Goal: Task Accomplishment & Management: Manage account settings

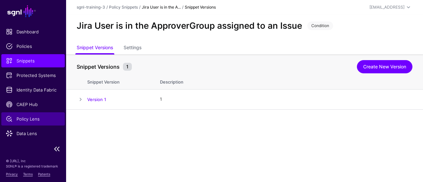
click at [31, 118] on span "Policy Lens" at bounding box center [33, 119] width 54 height 7
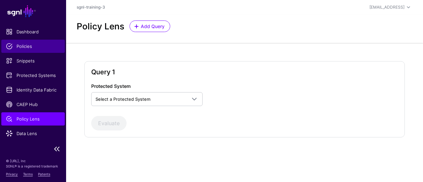
click at [24, 42] on link "Policies" at bounding box center [32, 46] width 63 height 13
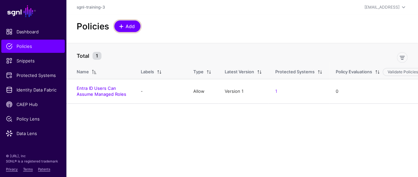
click at [132, 27] on span "Add" at bounding box center [130, 26] width 11 height 7
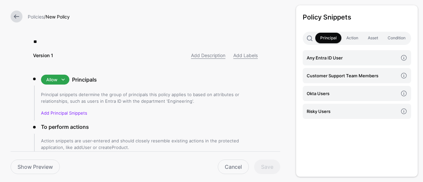
type input "*"
type input "**********"
click at [330, 34] on link "Principal" at bounding box center [328, 38] width 26 height 11
click at [330, 36] on link "Principal" at bounding box center [328, 38] width 26 height 11
drag, startPoint x: 330, startPoint y: 38, endPoint x: 330, endPoint y: 46, distance: 7.9
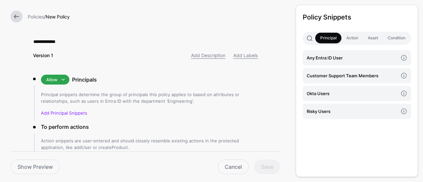
click at [330, 46] on div "Policy Snippets Principal Action Asset Condition Any Entra ID User Customer Sup…" at bounding box center [357, 91] width 122 height 172
click at [331, 36] on link "Principal" at bounding box center [328, 38] width 26 height 11
click at [345, 36] on link "Action" at bounding box center [351, 38] width 21 height 11
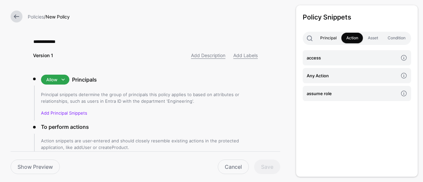
click at [330, 39] on link "Principal" at bounding box center [328, 38] width 26 height 11
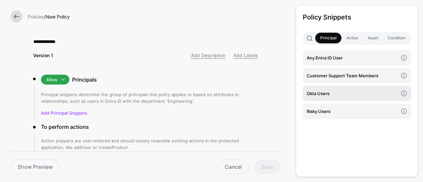
click at [348, 89] on link "Okta Users" at bounding box center [357, 93] width 108 height 15
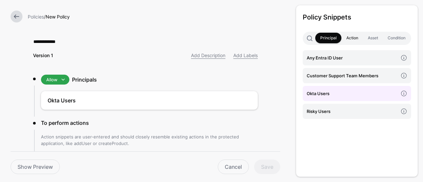
click at [357, 36] on link "Action" at bounding box center [351, 38] width 21 height 11
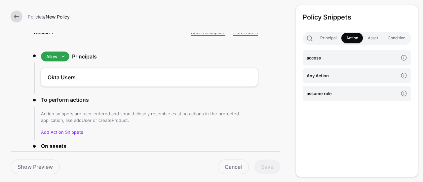
scroll to position [33, 0]
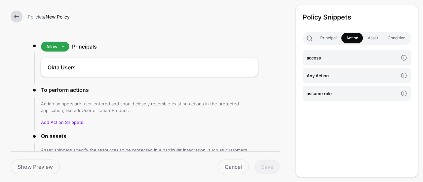
click at [81, 105] on p "Action snippets are user-entered and should closely resemble existing actions i…" at bounding box center [149, 106] width 217 height 13
click at [345, 58] on h4 "access" at bounding box center [352, 57] width 91 height 7
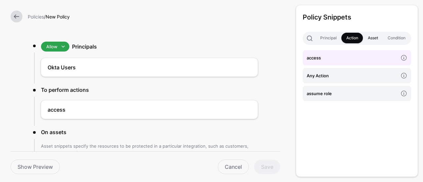
click at [369, 37] on link "Asset" at bounding box center [373, 38] width 20 height 11
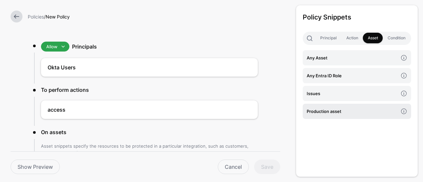
click at [320, 112] on h4 "Production asset" at bounding box center [352, 111] width 91 height 7
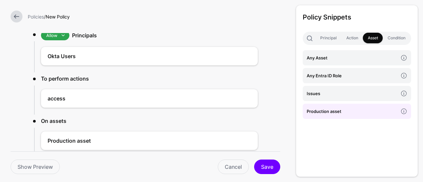
scroll to position [99, 0]
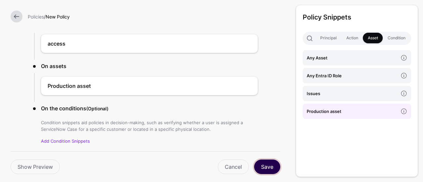
click at [270, 171] on button "Save" at bounding box center [267, 167] width 26 height 15
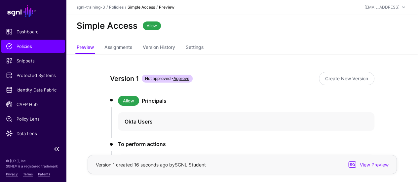
click at [17, 47] on span "Policies" at bounding box center [33, 46] width 54 height 7
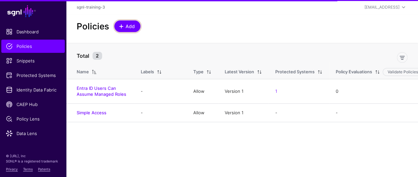
click at [130, 27] on span "Add" at bounding box center [130, 26] width 11 height 7
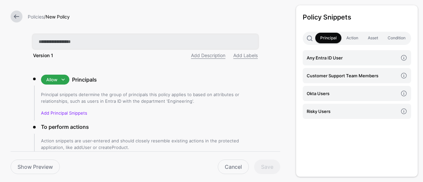
click at [63, 42] on input "text" at bounding box center [145, 42] width 225 height 14
paste input "**********"
type input "**********"
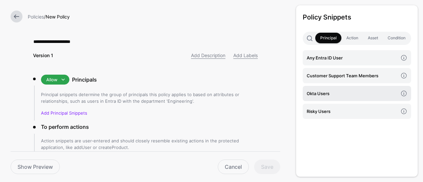
click at [336, 96] on h4 "Okta Users" at bounding box center [352, 93] width 91 height 7
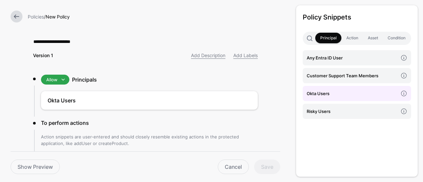
scroll to position [66, 0]
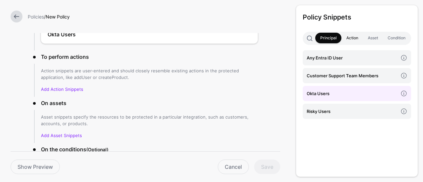
click at [352, 38] on link "Action" at bounding box center [351, 38] width 21 height 11
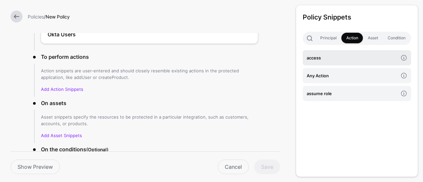
click at [326, 58] on h4 "access" at bounding box center [352, 57] width 91 height 7
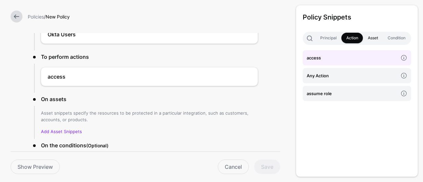
click at [379, 40] on link "Asset" at bounding box center [373, 38] width 20 height 11
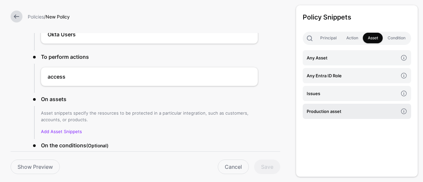
click at [322, 116] on link "Production asset" at bounding box center [357, 111] width 108 height 15
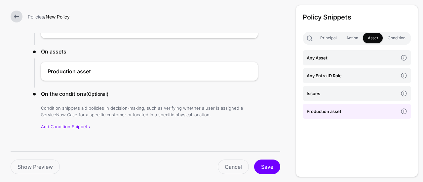
scroll to position [122, 0]
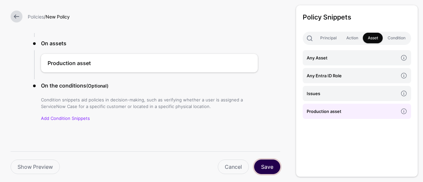
click at [262, 163] on button "Save" at bounding box center [267, 167] width 26 height 15
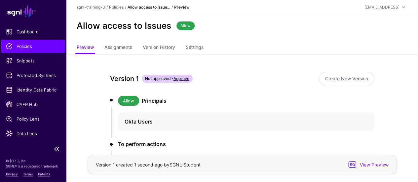
click at [35, 46] on span "Policies" at bounding box center [33, 46] width 54 height 7
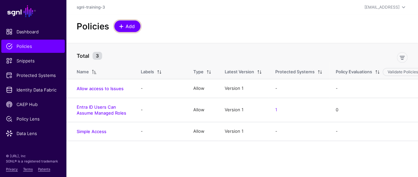
click at [127, 27] on span "Add" at bounding box center [130, 26] width 11 height 7
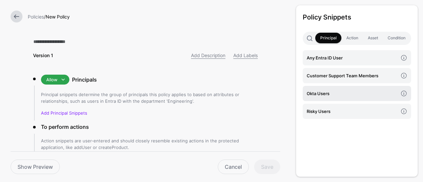
click at [341, 87] on link "Okta Users" at bounding box center [357, 93] width 108 height 15
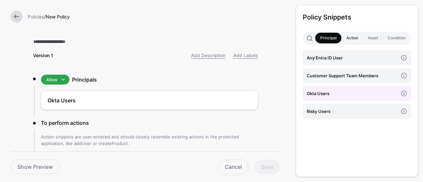
click at [355, 39] on link "Action" at bounding box center [351, 38] width 21 height 11
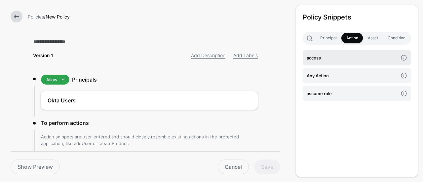
click at [344, 62] on link "access" at bounding box center [357, 57] width 108 height 15
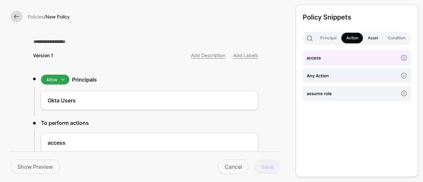
click at [375, 40] on link "Asset" at bounding box center [373, 38] width 20 height 11
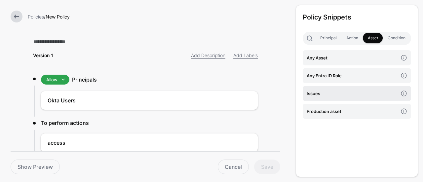
click at [322, 93] on h4 "Issues" at bounding box center [352, 93] width 91 height 7
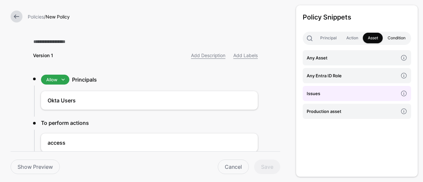
click at [391, 37] on link "Condition" at bounding box center [396, 38] width 27 height 11
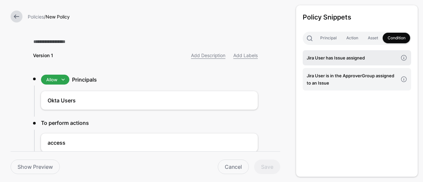
click at [342, 57] on h4 "Jira User has Issue assigned" at bounding box center [352, 57] width 91 height 7
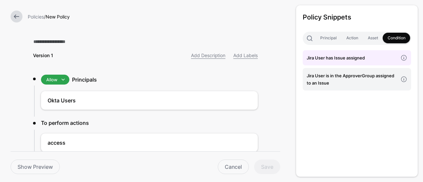
click at [157, 68] on div "Version 1 Add Description Add Labels Allow Allow Deny Principals Okta Users To …" at bounding box center [145, 150] width 246 height 301
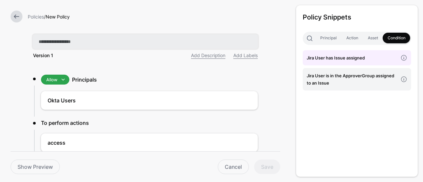
click at [67, 40] on input "text" at bounding box center [145, 42] width 225 height 14
type input "**********"
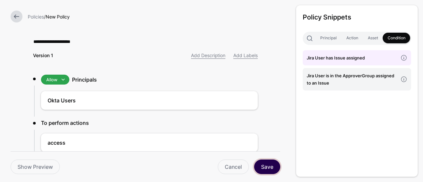
click at [277, 165] on button "Save" at bounding box center [267, 167] width 26 height 15
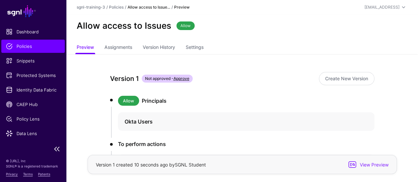
click at [26, 46] on span "Policies" at bounding box center [33, 46] width 54 height 7
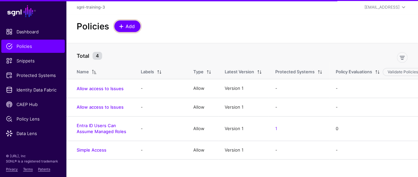
click at [129, 24] on span "Add" at bounding box center [130, 26] width 11 height 7
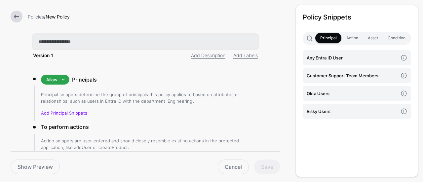
click at [65, 38] on input "text" at bounding box center [145, 42] width 225 height 14
paste input "**********"
type input "**********"
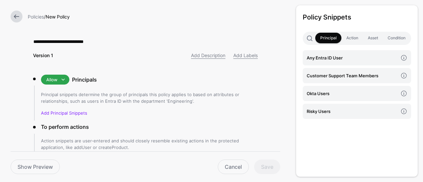
click at [139, 73] on div "**********" at bounding box center [145, 158] width 246 height 317
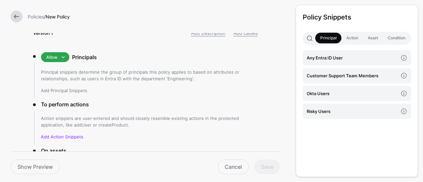
scroll to position [33, 0]
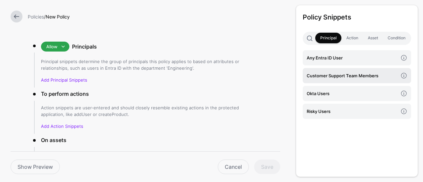
click at [340, 79] on h4 "Customer Support Team Members" at bounding box center [352, 75] width 91 height 7
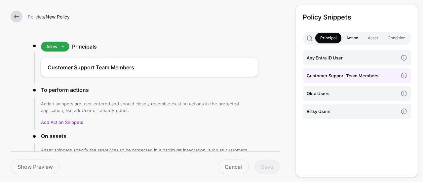
click at [356, 34] on link "Action" at bounding box center [351, 38] width 21 height 11
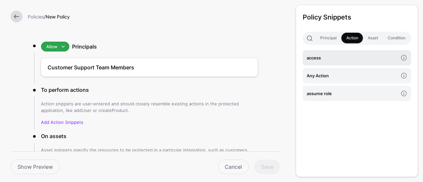
click at [339, 59] on h4 "access" at bounding box center [352, 57] width 91 height 7
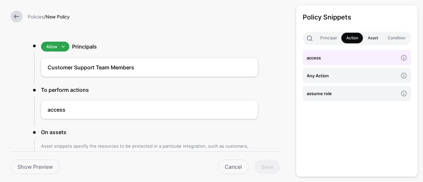
click at [371, 38] on link "Asset" at bounding box center [373, 38] width 20 height 11
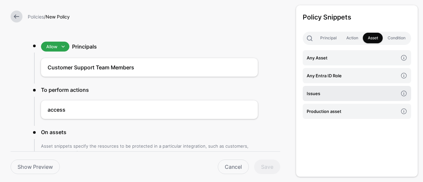
click at [320, 95] on h4 "Issues" at bounding box center [352, 93] width 91 height 7
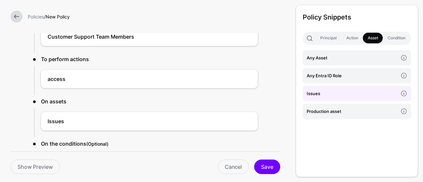
scroll to position [99, 0]
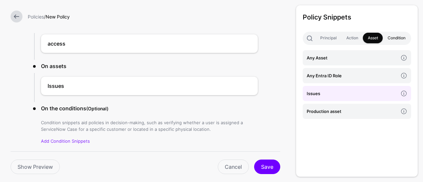
click at [397, 35] on link "Condition" at bounding box center [396, 38] width 27 height 11
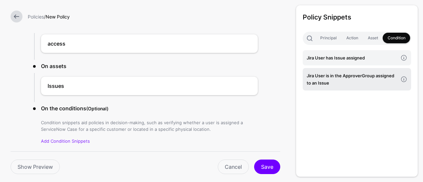
click at [345, 84] on h4 "Jira User is in the ApproverGroup assigned to an Issue" at bounding box center [352, 79] width 91 height 15
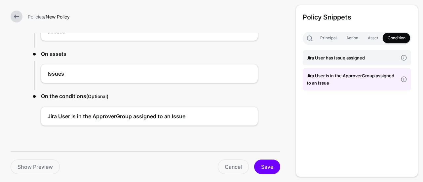
scroll to position [118, 0]
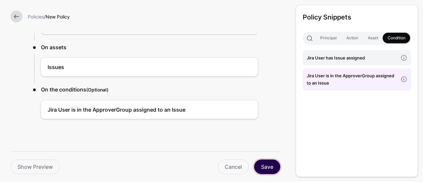
click at [271, 167] on button "Save" at bounding box center [267, 167] width 26 height 15
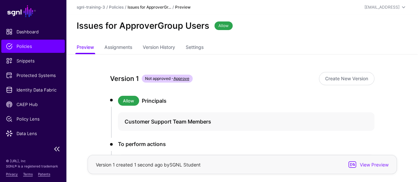
click at [18, 41] on link "Policies" at bounding box center [32, 46] width 63 height 13
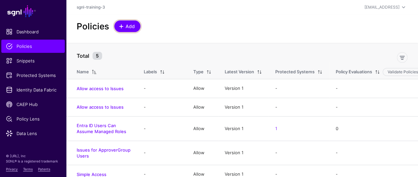
click at [119, 21] on link "Add" at bounding box center [127, 26] width 26 height 12
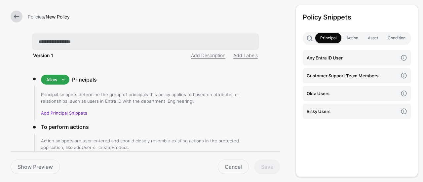
click at [99, 41] on input "text" at bounding box center [145, 42] width 225 height 14
paste input "**********"
type input "**********"
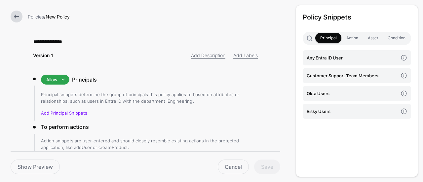
click at [121, 59] on div "**********" at bounding box center [145, 158] width 246 height 317
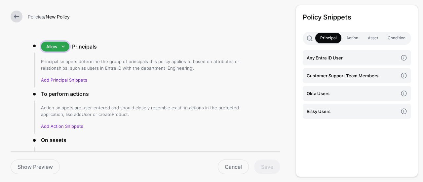
click at [47, 43] on span "Allow" at bounding box center [55, 47] width 19 height 8
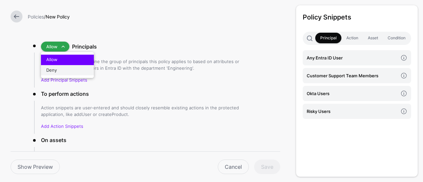
click at [56, 70] on div "Deny" at bounding box center [67, 70] width 42 height 7
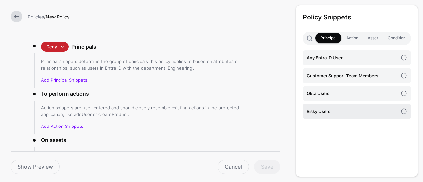
click at [318, 115] on h4 "Risky Users" at bounding box center [352, 111] width 91 height 7
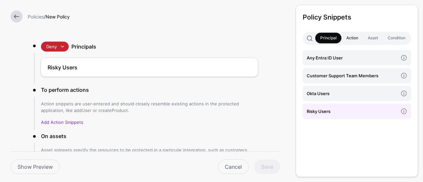
click at [354, 37] on link "Action" at bounding box center [351, 38] width 21 height 11
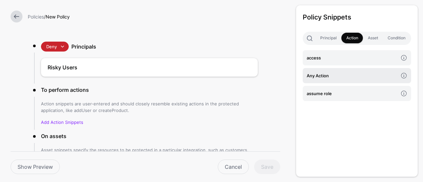
click at [326, 74] on h4 "Any Action" at bounding box center [352, 75] width 91 height 7
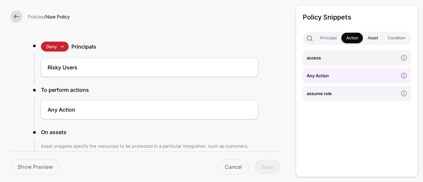
click at [377, 37] on link "Asset" at bounding box center [373, 38] width 20 height 11
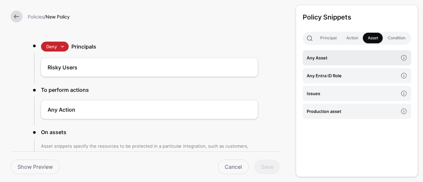
click at [334, 57] on h4 "Any Asset" at bounding box center [352, 57] width 91 height 7
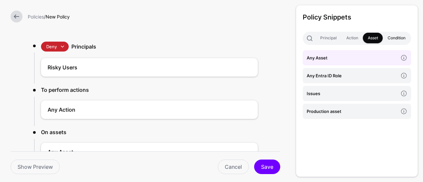
click at [389, 37] on link "Condition" at bounding box center [396, 38] width 27 height 11
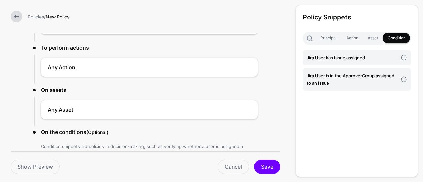
scroll to position [89, 0]
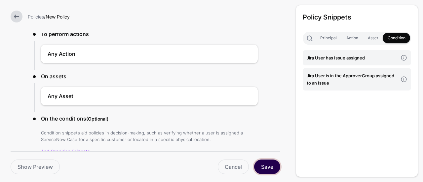
click at [272, 169] on button "Save" at bounding box center [267, 167] width 26 height 15
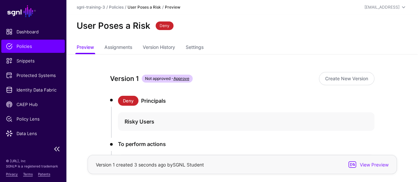
click at [39, 46] on span "Policies" at bounding box center [33, 46] width 54 height 7
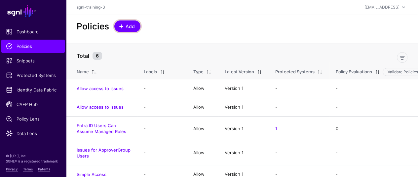
click at [127, 28] on span "Add" at bounding box center [130, 26] width 11 height 7
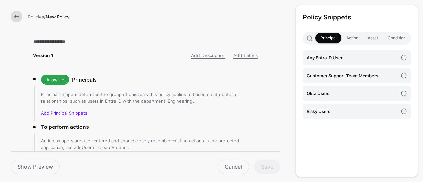
click at [11, 7] on div "Policies / New Policy" at bounding box center [145, 16] width 291 height 33
click at [19, 17] on link at bounding box center [17, 17] width 12 height 12
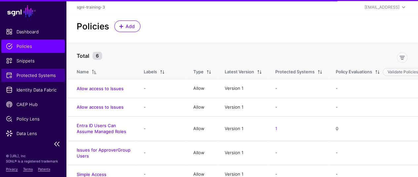
click at [37, 76] on span "Protected Systems" at bounding box center [33, 75] width 54 height 7
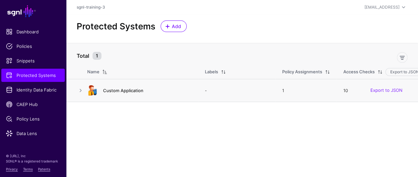
click at [122, 90] on link "Custom Application" at bounding box center [123, 90] width 40 height 5
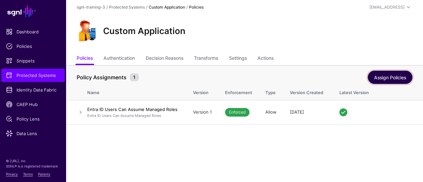
click at [401, 75] on link "Assign Policies" at bounding box center [390, 77] width 45 height 13
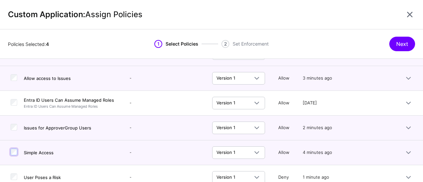
scroll to position [42, 0]
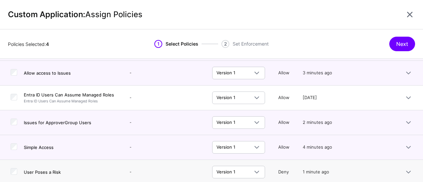
click at [11, 173] on div at bounding box center [14, 172] width 7 height 8
click at [19, 173] on td at bounding box center [12, 172] width 24 height 25
click at [396, 39] on button "Next" at bounding box center [402, 44] width 26 height 15
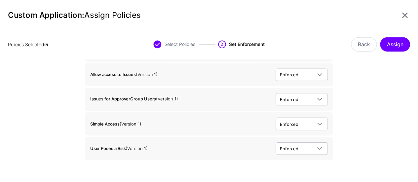
scroll to position [98, 0]
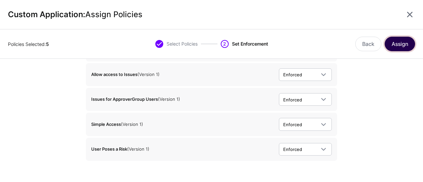
click at [397, 46] on button "Assign" at bounding box center [400, 44] width 30 height 15
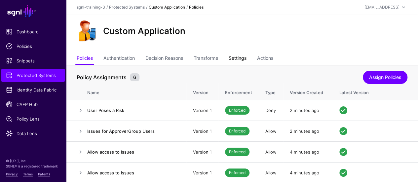
click at [242, 57] on link "Settings" at bounding box center [237, 59] width 18 height 13
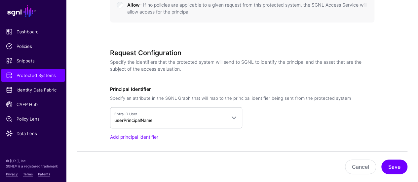
scroll to position [430, 0]
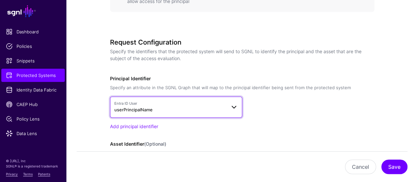
click at [183, 106] on span "Entra ID User userPrincipalName" at bounding box center [170, 107] width 112 height 13
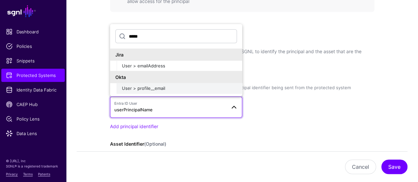
type input "*****"
click at [146, 85] on span "User > profile__email" at bounding box center [143, 87] width 43 height 5
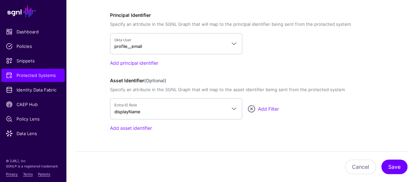
scroll to position [496, 0]
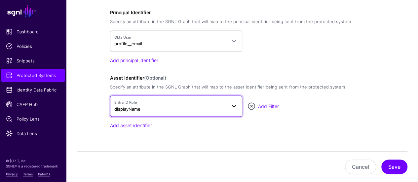
click at [191, 106] on span "Entra ID Role displayName" at bounding box center [170, 106] width 112 height 13
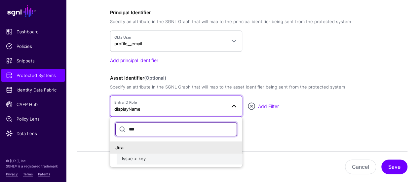
type input "***"
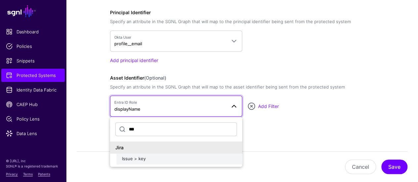
click at [174, 156] on div "Issue > key" at bounding box center [179, 159] width 115 height 7
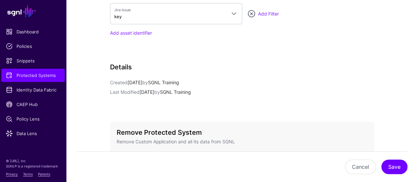
scroll to position [639, 0]
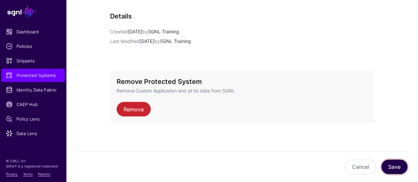
click at [393, 168] on button "Save" at bounding box center [394, 167] width 26 height 15
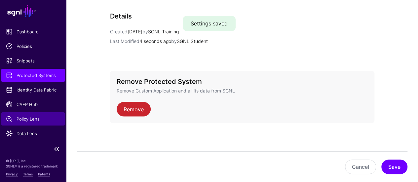
click at [26, 119] on span "Policy Lens" at bounding box center [33, 119] width 54 height 7
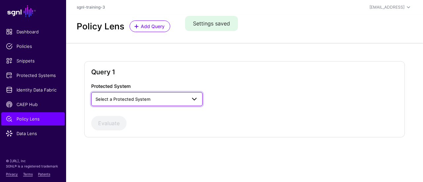
click at [126, 97] on span "Select a Protected System" at bounding box center [123, 98] width 55 height 5
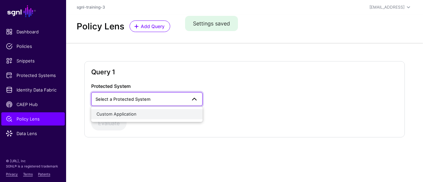
click at [126, 114] on span "Custom Application" at bounding box center [116, 113] width 40 height 5
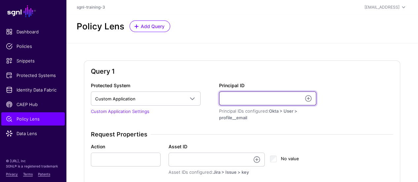
click at [258, 95] on input "Principal ID" at bounding box center [267, 99] width 97 height 14
type input "**********"
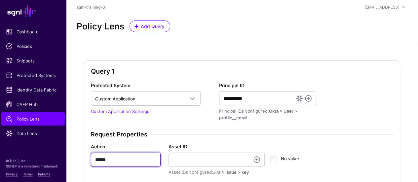
type input "******"
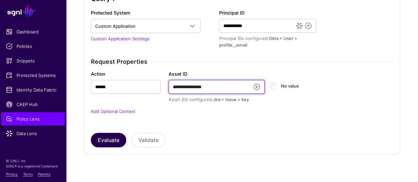
type input "**********"
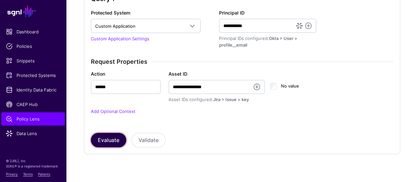
click at [117, 137] on button "Evaluate" at bounding box center [108, 140] width 35 height 15
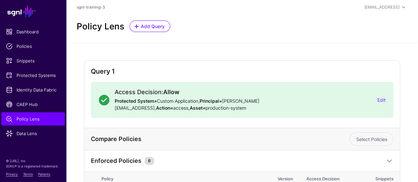
click at [243, 72] on h2 "Query 1" at bounding box center [242, 71] width 303 height 8
click at [153, 31] on link "Add Query" at bounding box center [150, 26] width 41 height 12
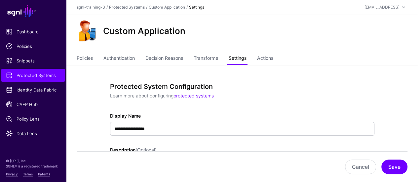
click at [240, 61] on link "Settings" at bounding box center [237, 59] width 18 height 13
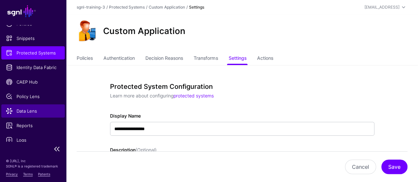
scroll to position [33, 0]
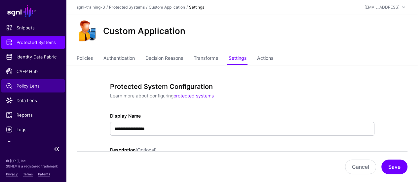
click at [31, 90] on link "Policy Lens" at bounding box center [32, 85] width 63 height 13
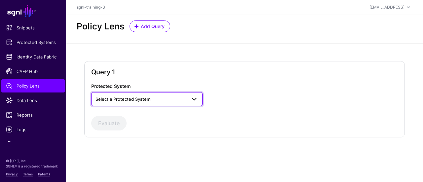
click at [174, 99] on span "Select a Protected System" at bounding box center [141, 99] width 91 height 7
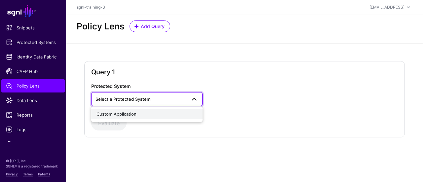
click at [143, 117] on div "Custom Application" at bounding box center [146, 114] width 101 height 7
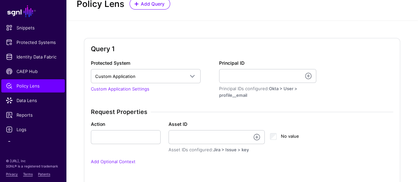
scroll to position [33, 0]
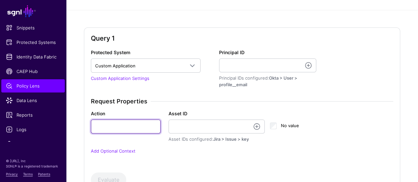
click at [128, 127] on input "Action" at bounding box center [126, 127] width 70 height 14
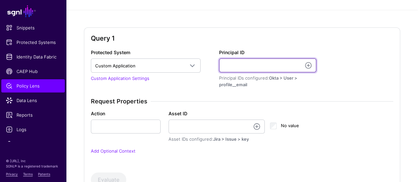
click at [247, 71] on input "Principal ID" at bounding box center [267, 65] width 97 height 14
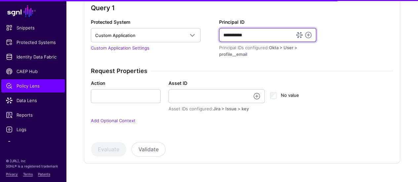
scroll to position [73, 0]
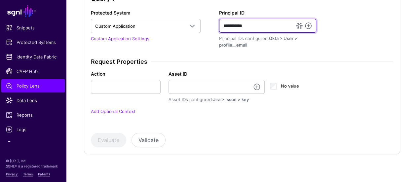
type input "**********"
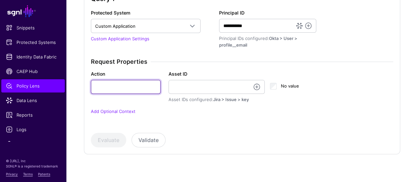
click at [122, 86] on input "Action" at bounding box center [126, 87] width 70 height 14
click at [120, 87] on input "Action" at bounding box center [126, 87] width 70 height 14
type input "******"
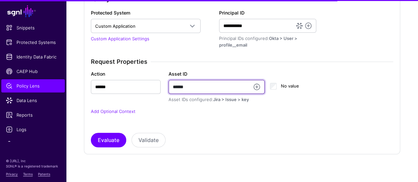
type input "******"
click at [264, 64] on h3 "Request Properties" at bounding box center [242, 61] width 303 height 7
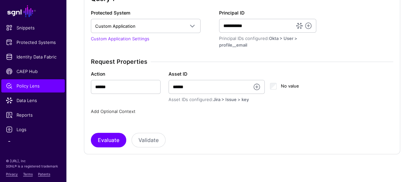
click at [120, 111] on link "Add Optional Context" at bounding box center [113, 111] width 45 height 5
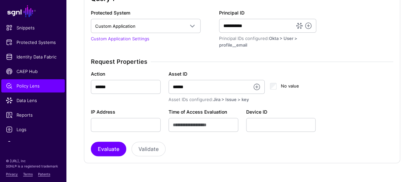
click at [312, 114] on div "Device ID" at bounding box center [281, 119] width 78 height 23
click at [135, 111] on div "IP Address" at bounding box center [126, 119] width 78 height 23
click at [122, 146] on button "Evaluate" at bounding box center [108, 149] width 35 height 15
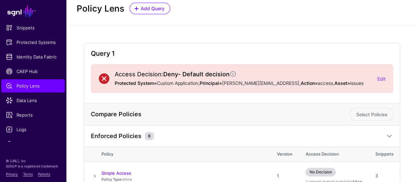
scroll to position [0, 0]
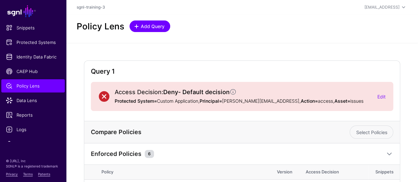
click at [152, 27] on span "Add Query" at bounding box center [152, 26] width 25 height 7
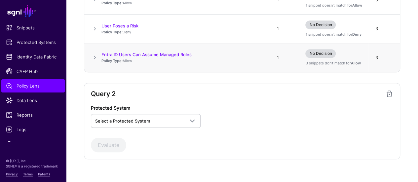
scroll to position [285, 0]
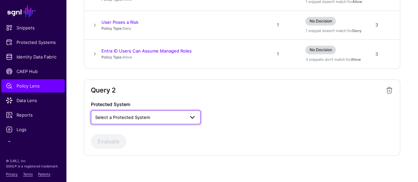
click at [134, 118] on span "Select a Protected System" at bounding box center [122, 117] width 55 height 5
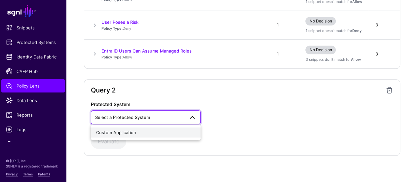
click at [134, 130] on span "Custom Application" at bounding box center [116, 132] width 40 height 5
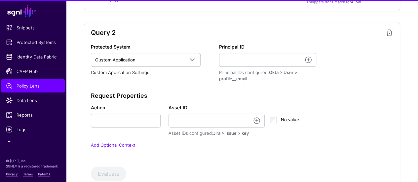
scroll to position [351, 0]
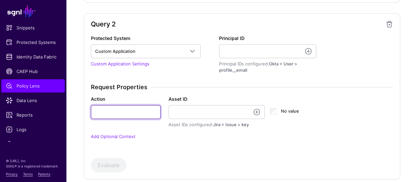
click at [132, 109] on input "Action" at bounding box center [126, 112] width 70 height 14
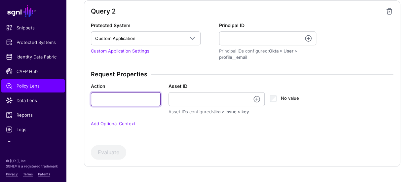
scroll to position [209, 0]
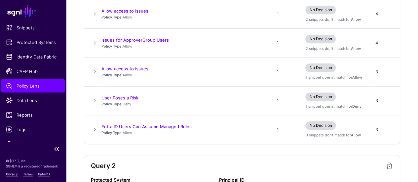
click at [22, 82] on link "Policy Lens" at bounding box center [32, 85] width 63 height 13
click at [24, 85] on span "Policy Lens" at bounding box center [33, 86] width 54 height 7
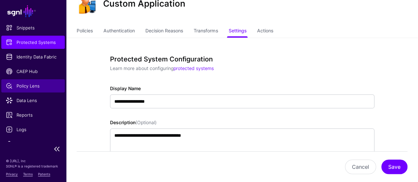
scroll to position [66, 0]
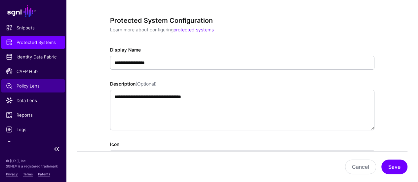
click at [36, 92] on link "Policy Lens" at bounding box center [32, 85] width 63 height 13
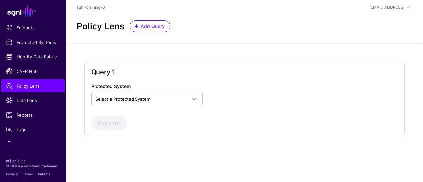
click at [126, 90] on div "Protected System Select a Protected System Custom Application" at bounding box center [154, 94] width 130 height 23
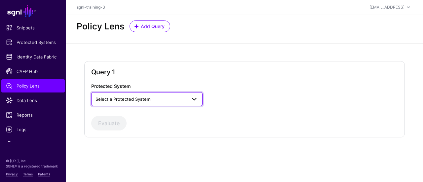
click at [128, 98] on span "Select a Protected System" at bounding box center [123, 98] width 55 height 5
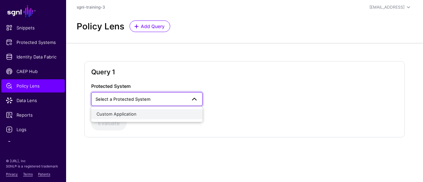
click at [127, 115] on span "Custom Application" at bounding box center [116, 113] width 40 height 5
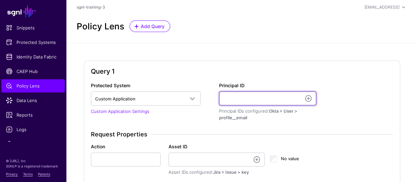
click at [248, 96] on input "Principal ID" at bounding box center [267, 99] width 97 height 14
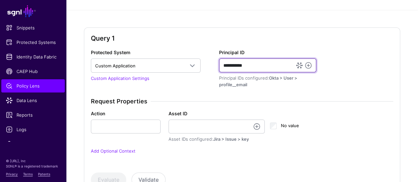
type input "**********"
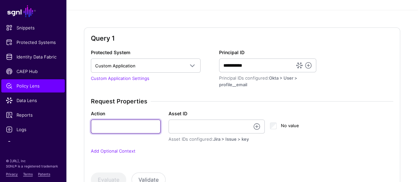
click at [125, 128] on input "Action" at bounding box center [126, 127] width 70 height 14
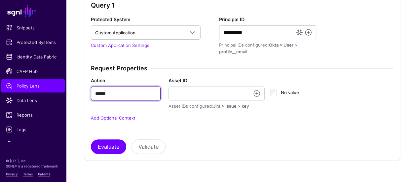
type input "******"
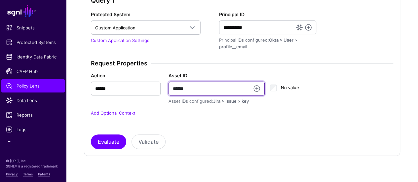
scroll to position [73, 0]
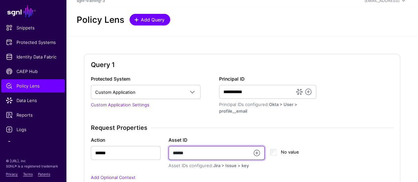
type input "******"
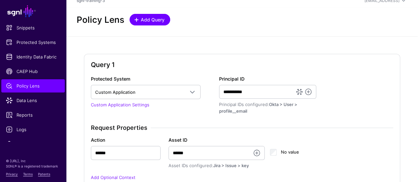
click at [154, 19] on span "Add Query" at bounding box center [152, 19] width 25 height 7
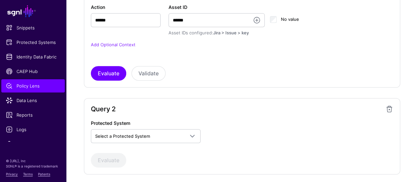
scroll to position [159, 0]
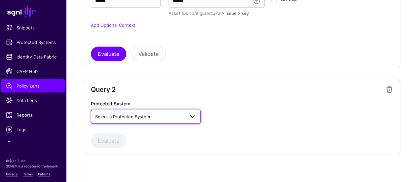
click at [141, 121] on link "Select a Protected System" at bounding box center [146, 117] width 110 height 14
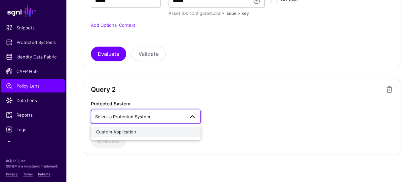
click at [134, 132] on span "Custom Application" at bounding box center [116, 131] width 40 height 5
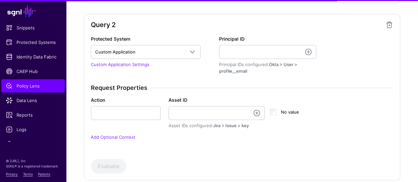
scroll to position [225, 0]
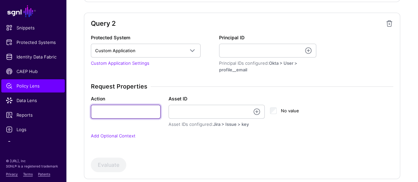
click at [123, 106] on input "Action" at bounding box center [126, 112] width 70 height 14
type input "******"
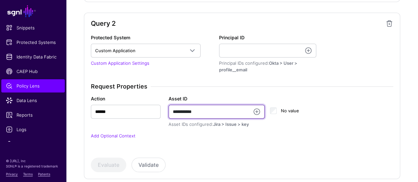
click at [211, 111] on input "**********" at bounding box center [217, 112] width 96 height 14
type input "**********"
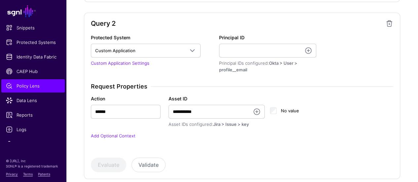
click at [169, 142] on div "**********" at bounding box center [242, 115] width 308 height 65
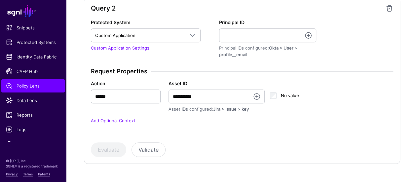
scroll to position [249, 0]
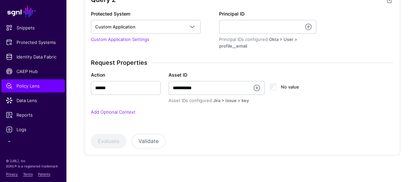
click at [222, 151] on div "**********" at bounding box center [242, 72] width 317 height 167
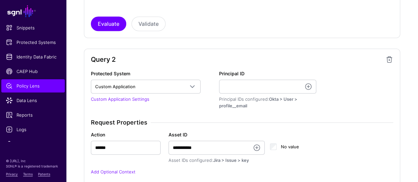
scroll to position [183, 0]
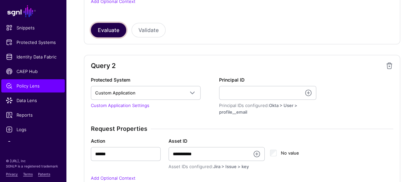
click at [112, 29] on button "Evaluate" at bounding box center [108, 30] width 35 height 15
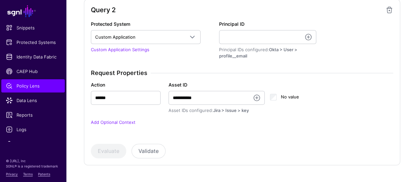
scroll to position [374, 0]
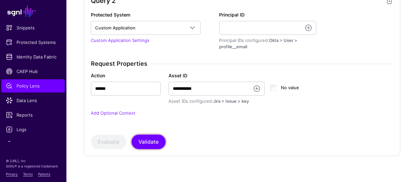
click at [147, 141] on button "Validate" at bounding box center [149, 141] width 34 height 15
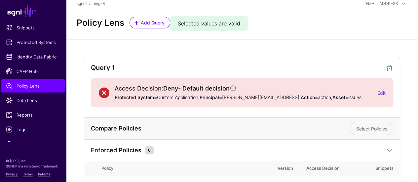
scroll to position [0, 0]
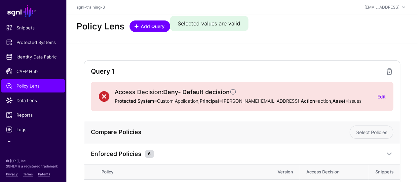
click at [141, 29] on span "Add Query" at bounding box center [152, 26] width 25 height 7
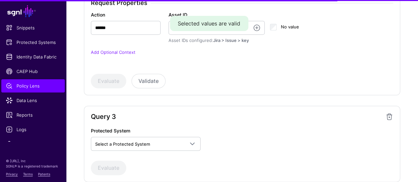
scroll to position [461, 0]
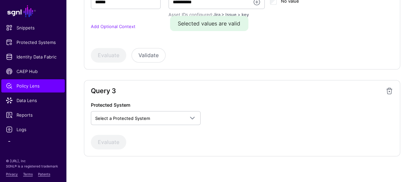
click at [132, 123] on div "Protected System Select a Protected System Custom Application Evaluate" at bounding box center [242, 125] width 303 height 48
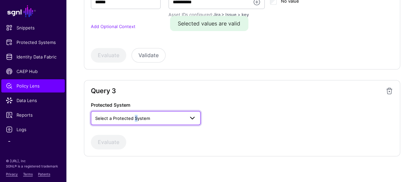
click at [134, 121] on link "Select a Protected System" at bounding box center [146, 118] width 110 height 14
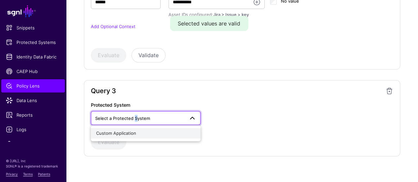
click at [136, 130] on div "Custom Application" at bounding box center [145, 133] width 99 height 7
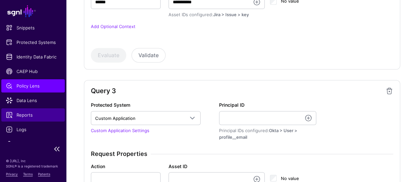
click at [19, 114] on span "Reports" at bounding box center [33, 115] width 54 height 7
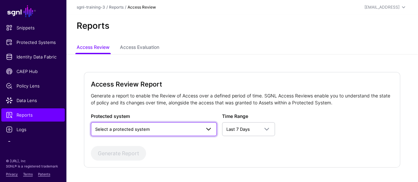
click at [161, 127] on span "Select a protected system" at bounding box center [148, 129] width 106 height 7
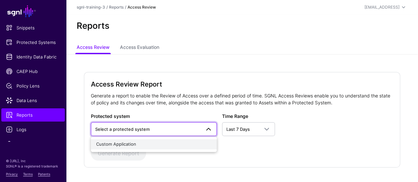
click at [149, 143] on div "Custom Application" at bounding box center [154, 144] width 116 height 7
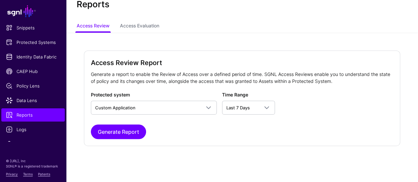
scroll to position [23, 0]
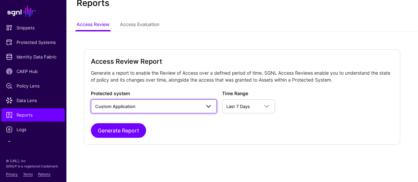
click at [165, 103] on span "Custom Application" at bounding box center [148, 106] width 106 height 7
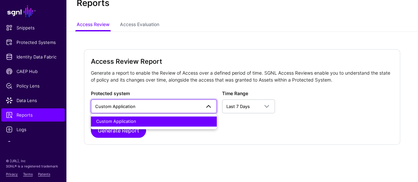
click at [177, 90] on div "Protected system Custom Application Custom Application" at bounding box center [154, 101] width 126 height 23
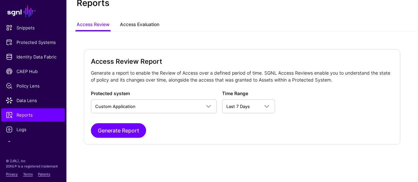
click at [143, 28] on link "Access Evaluation" at bounding box center [139, 25] width 39 height 13
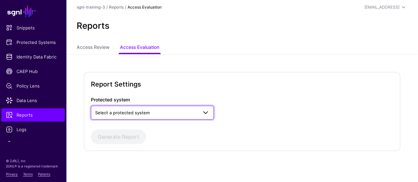
click at [143, 115] on span "Select a protected system" at bounding box center [122, 112] width 55 height 5
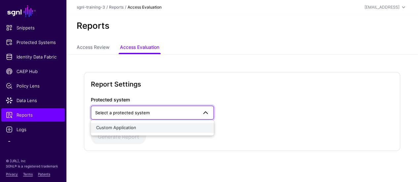
click at [144, 128] on div "Custom Application" at bounding box center [152, 128] width 112 height 7
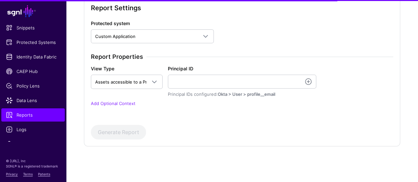
scroll to position [78, 0]
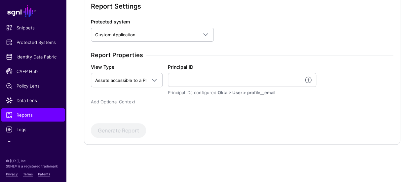
click at [120, 102] on link "Add Optional Context" at bounding box center [113, 101] width 45 height 5
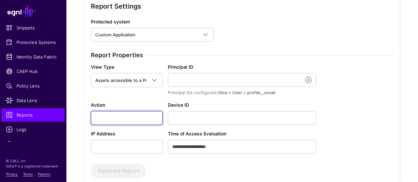
click at [124, 119] on input "Action" at bounding box center [127, 118] width 72 height 14
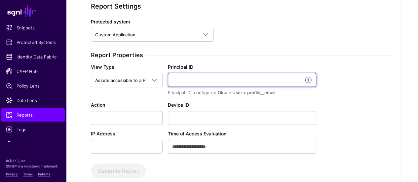
click at [243, 83] on input "Principal ID" at bounding box center [242, 80] width 149 height 14
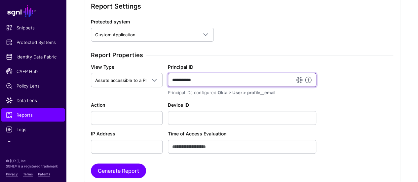
type input "**********"
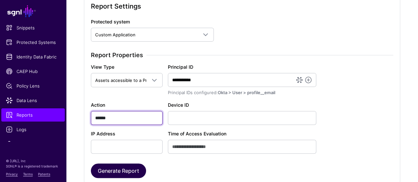
type input "******"
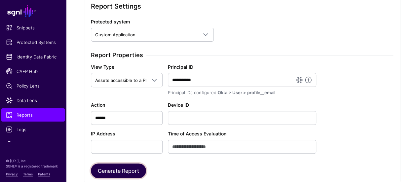
click at [137, 165] on button "Generate Report" at bounding box center [118, 171] width 55 height 15
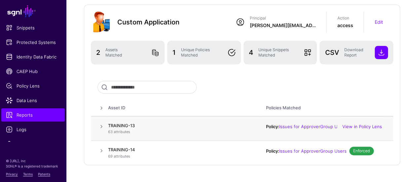
scroll to position [88, 0]
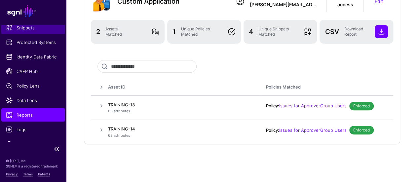
click at [13, 26] on span "Snippets" at bounding box center [33, 27] width 54 height 7
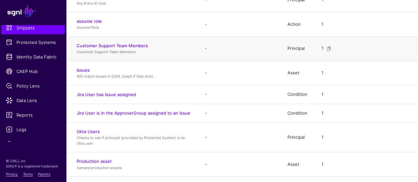
scroll to position [189, 0]
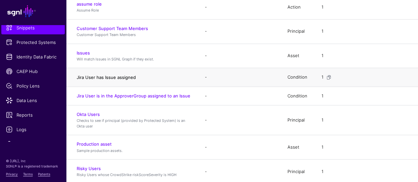
click at [123, 75] on link "Jira User has Issue assigned" at bounding box center [106, 77] width 59 height 5
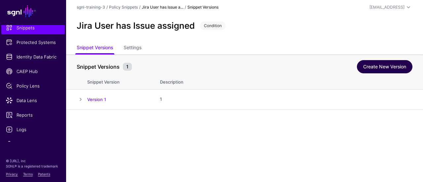
click at [370, 66] on link "Create New Version" at bounding box center [385, 66] width 56 height 13
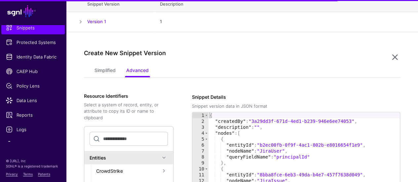
scroll to position [109, 0]
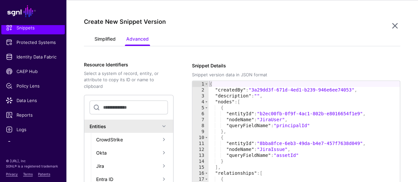
click at [108, 33] on link "Simplified" at bounding box center [105, 39] width 21 height 13
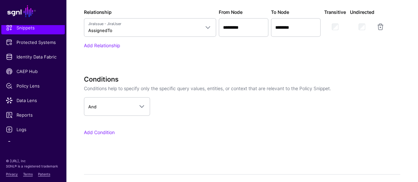
scroll to position [457, 0]
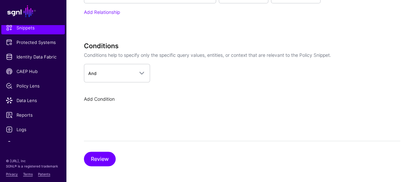
click at [102, 97] on link "Add Condition" at bounding box center [99, 99] width 31 height 6
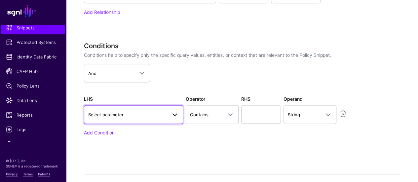
click at [113, 113] on span "Select parameter" at bounding box center [105, 114] width 35 height 5
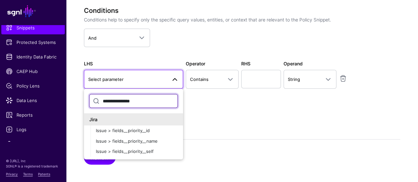
scroll to position [491, 0]
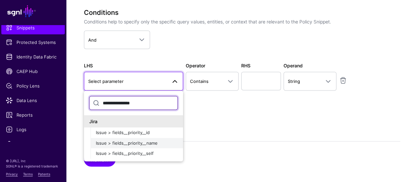
type input "**********"
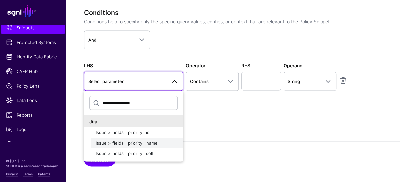
click at [157, 141] on div "Issue > fields__priority__name" at bounding box center [137, 143] width 82 height 7
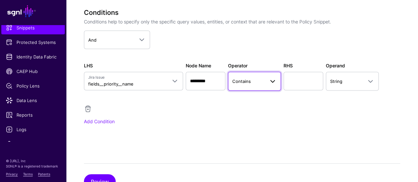
click at [252, 82] on span "Contains" at bounding box center [248, 81] width 32 height 7
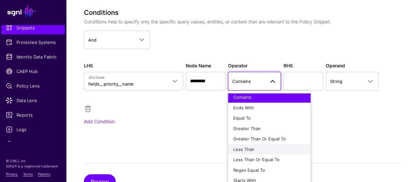
scroll to position [0, 0]
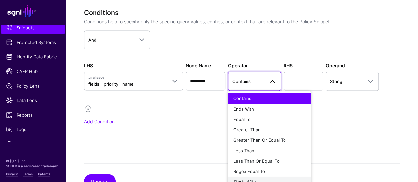
click at [257, 179] on div "Starts With" at bounding box center [269, 182] width 72 height 7
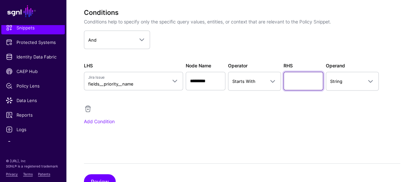
click at [297, 80] on input "text" at bounding box center [304, 81] width 40 height 19
type input "****"
click at [256, 113] on div "**********" at bounding box center [242, 67] width 317 height 116
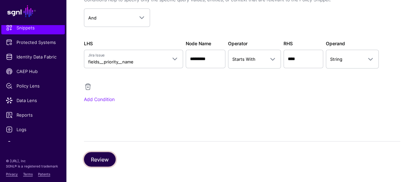
click at [98, 153] on button "Review" at bounding box center [100, 159] width 32 height 15
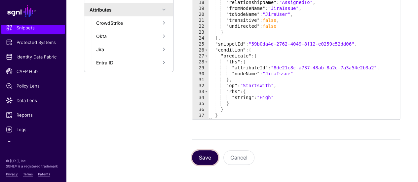
click at [210, 157] on button "Save" at bounding box center [205, 157] width 26 height 15
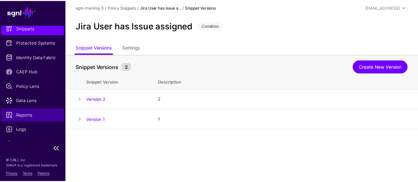
scroll to position [0, 0]
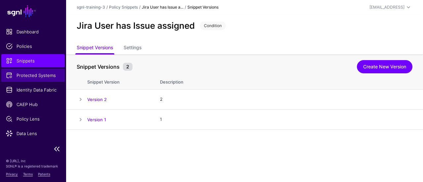
click at [41, 78] on span "Protected Systems" at bounding box center [33, 75] width 54 height 7
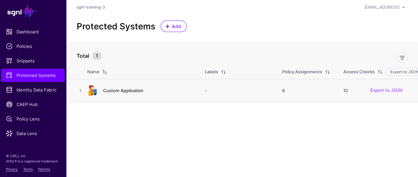
click at [123, 90] on link "Custom Application" at bounding box center [123, 90] width 40 height 5
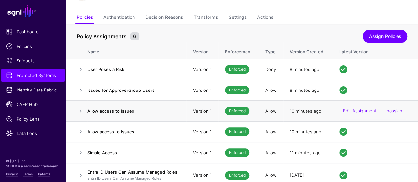
scroll to position [46, 0]
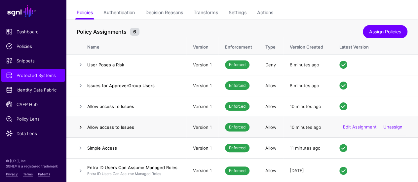
click at [83, 130] on link at bounding box center [81, 127] width 8 height 8
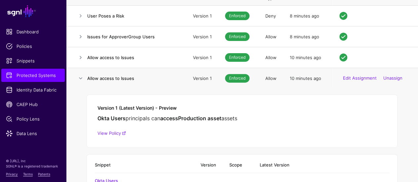
scroll to position [84, 0]
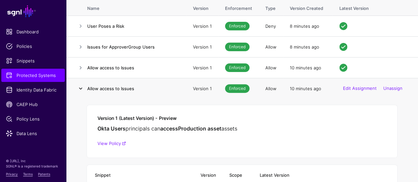
click at [78, 88] on link at bounding box center [81, 89] width 8 height 8
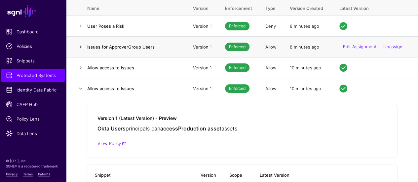
scroll to position [46, 0]
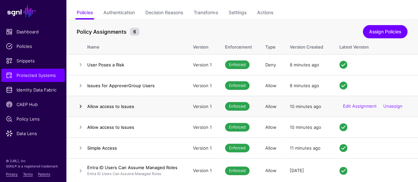
click at [80, 108] on link at bounding box center [81, 106] width 8 height 8
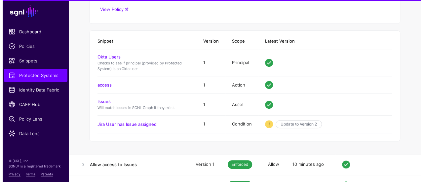
scroll to position [216, 0]
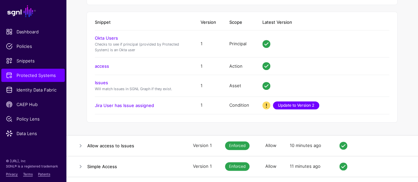
click at [303, 103] on link "Update to Version 2" at bounding box center [296, 105] width 46 height 8
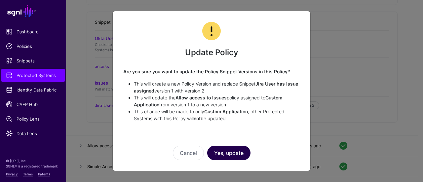
click at [228, 150] on button "Yes, update" at bounding box center [228, 153] width 43 height 15
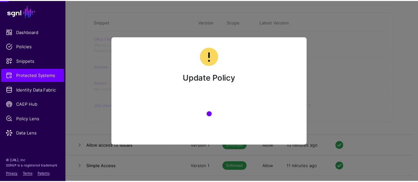
scroll to position [46, 0]
